Goal: Information Seeking & Learning: Learn about a topic

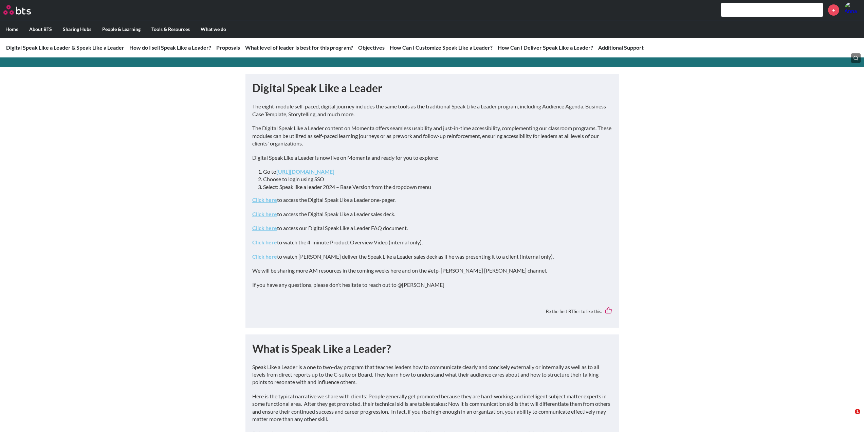
scroll to position [68, 0]
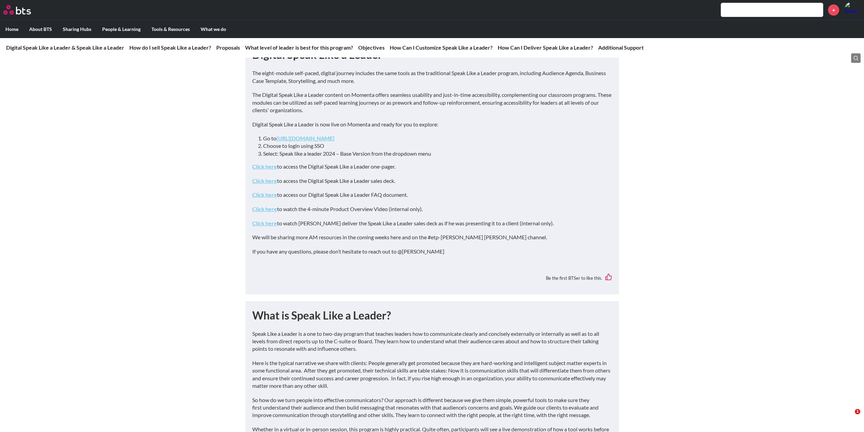
click at [273, 182] on link "Click here" at bounding box center [264, 180] width 25 height 6
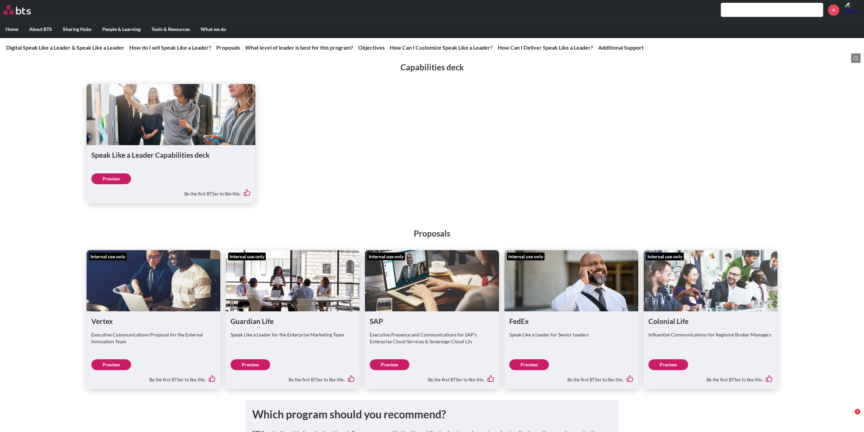
scroll to position [1155, 0]
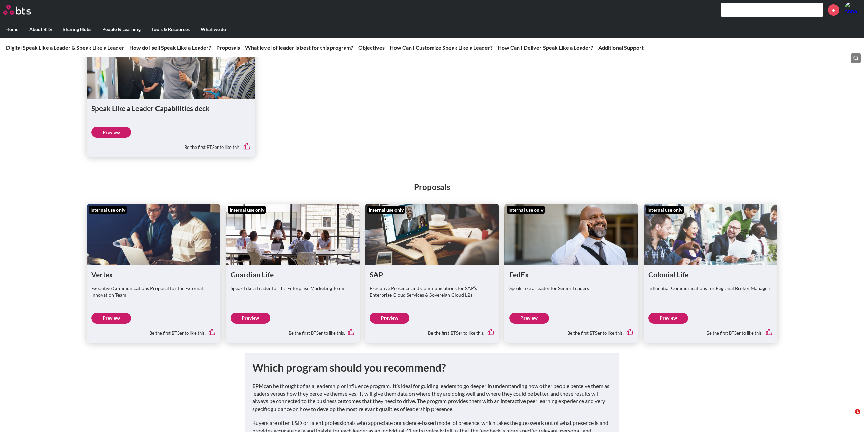
click at [113, 138] on link "Preview" at bounding box center [111, 132] width 40 height 11
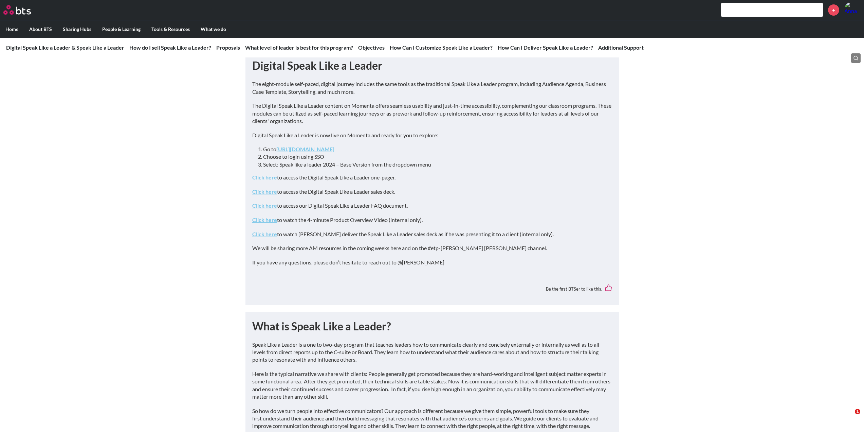
scroll to position [68, 0]
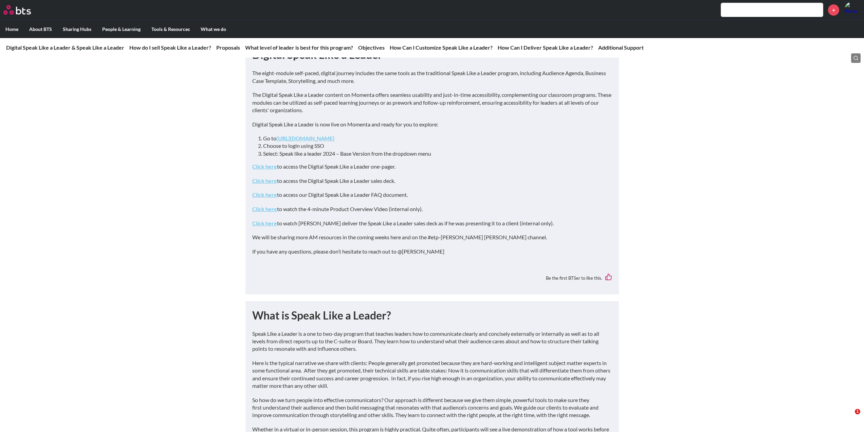
click at [259, 224] on link "Click here" at bounding box center [264, 223] width 25 height 6
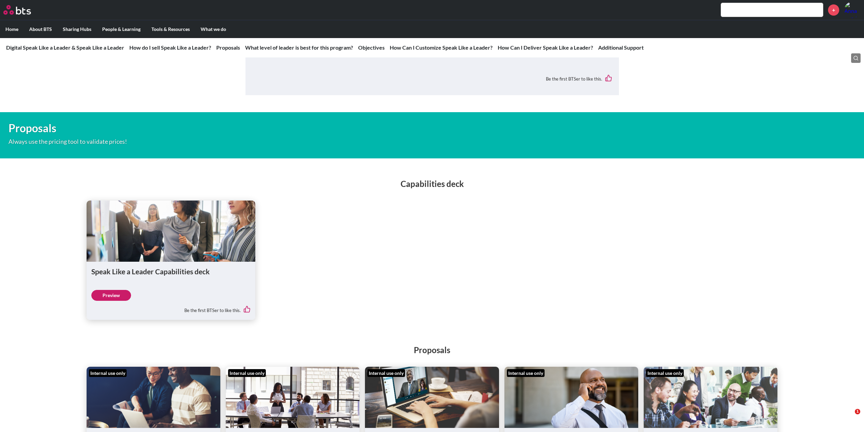
scroll to position [1019, 0]
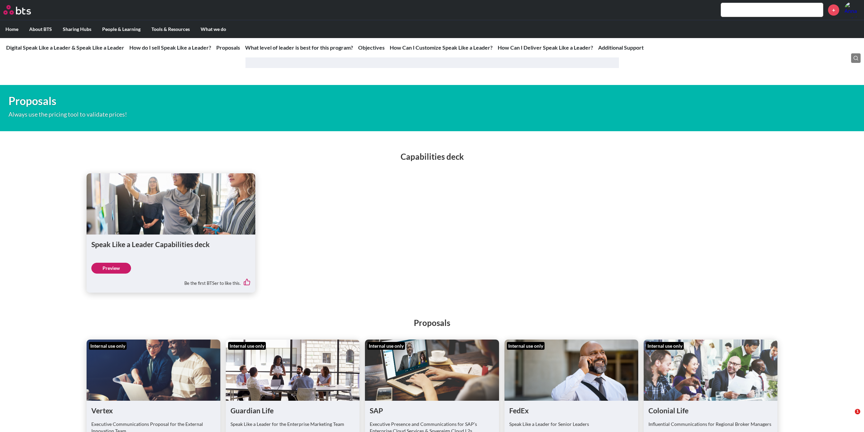
click at [122, 273] on link "Preview" at bounding box center [111, 268] width 40 height 11
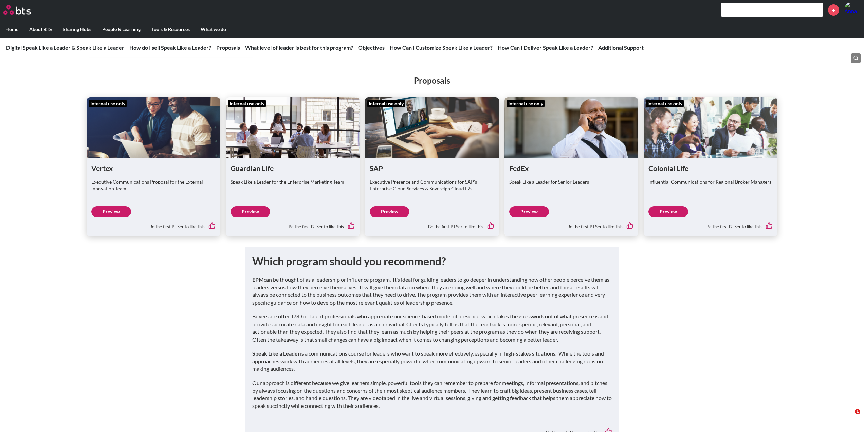
scroll to position [1256, 0]
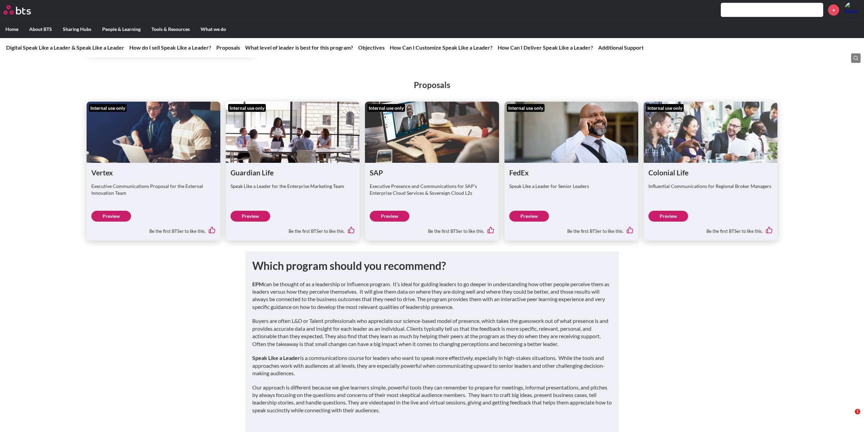
click at [126, 221] on link "Preview" at bounding box center [111, 216] width 40 height 11
click at [255, 221] on link "Preview" at bounding box center [251, 216] width 40 height 11
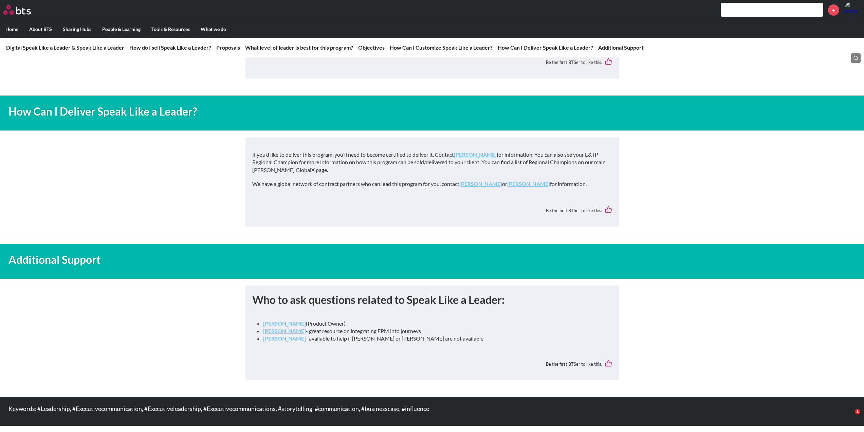
scroll to position [2355, 0]
click at [295, 325] on strong "[PERSON_NAME]" at bounding box center [284, 323] width 43 height 6
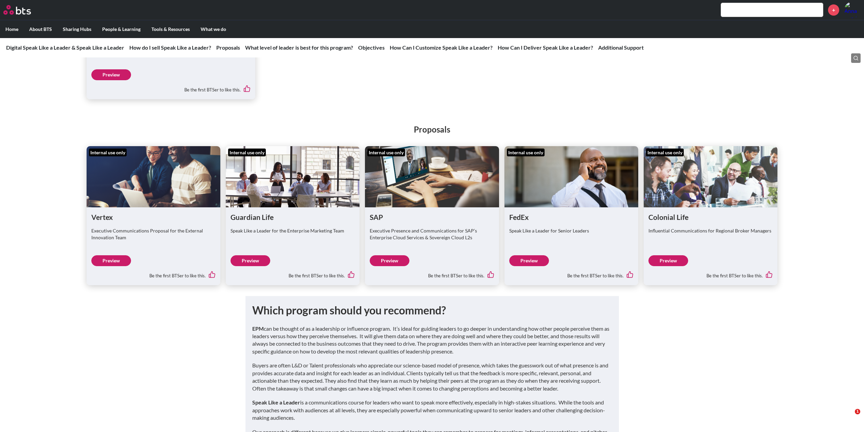
scroll to position [1200, 0]
